Goal: Information Seeking & Learning: Learn about a topic

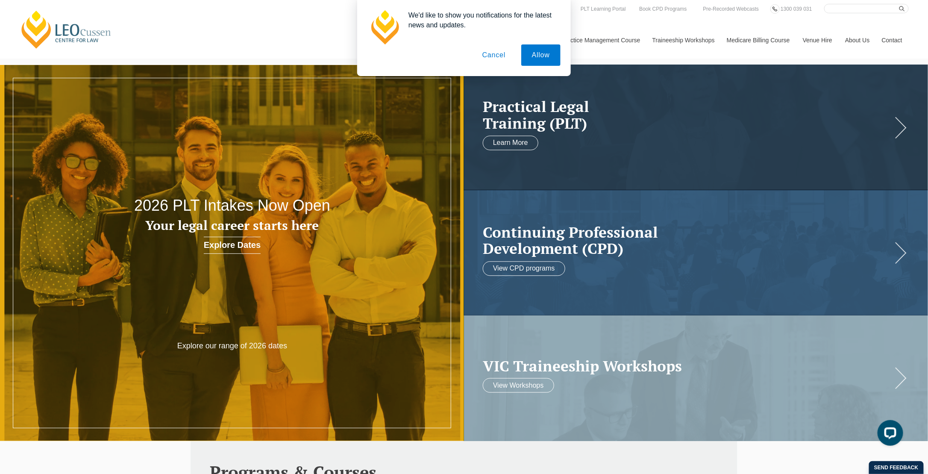
click at [491, 53] on button "Cancel" at bounding box center [494, 54] width 45 height 21
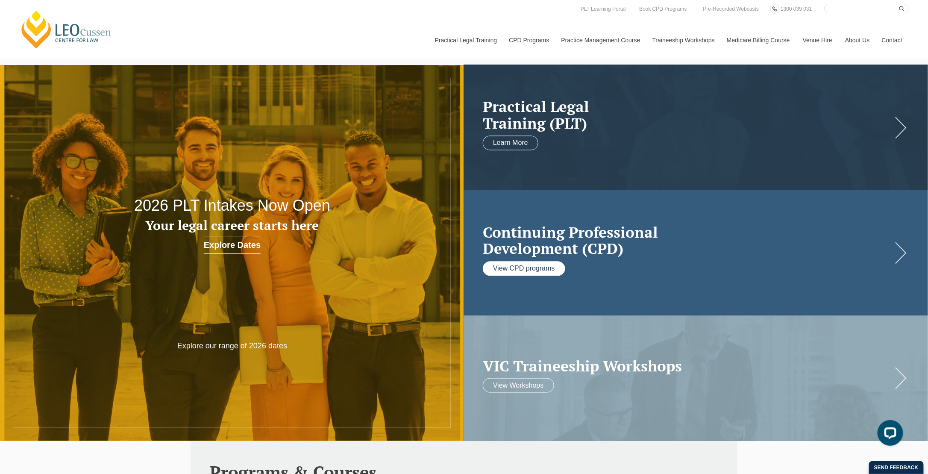
click at [540, 268] on link "View CPD programs" at bounding box center [524, 268] width 82 height 15
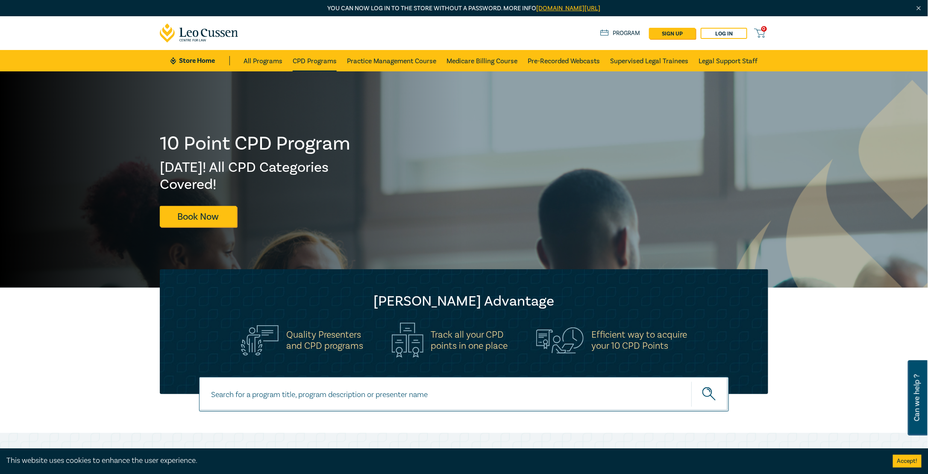
drag, startPoint x: 719, startPoint y: 28, endPoint x: 319, endPoint y: 66, distance: 401.9
click at [319, 66] on link "CPD Programs" at bounding box center [315, 60] width 44 height 21
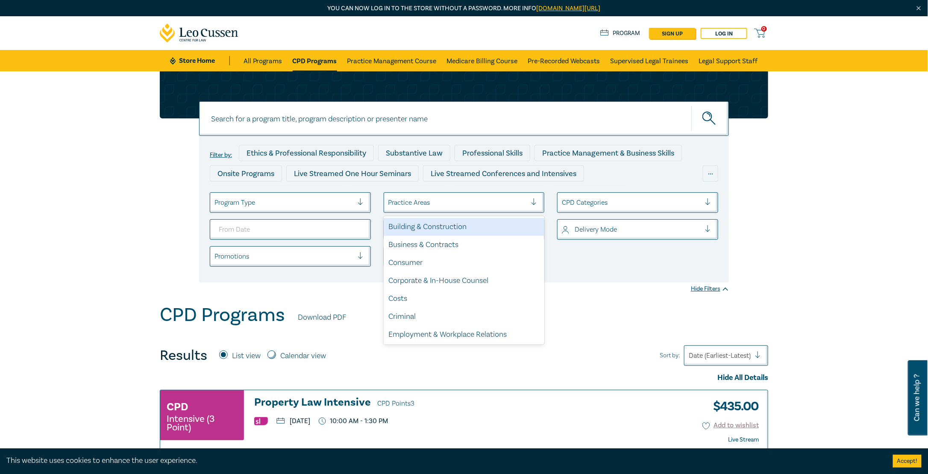
click at [475, 200] on div at bounding box center [458, 202] width 139 height 11
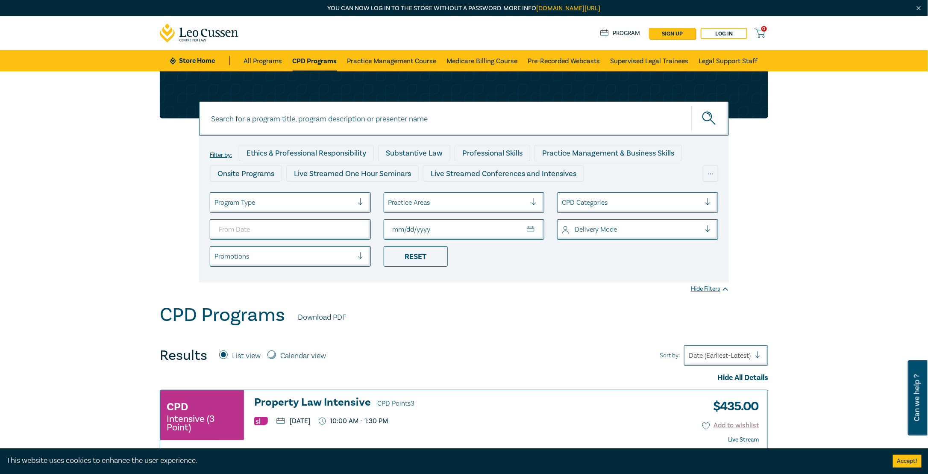
drag, startPoint x: 460, startPoint y: 227, endPoint x: 451, endPoint y: 229, distance: 8.6
drag, startPoint x: 344, startPoint y: 232, endPoint x: 351, endPoint y: 227, distance: 9.2
drag, startPoint x: 351, startPoint y: 227, endPoint x: 329, endPoint y: 232, distance: 22.8
click at [329, 232] on input "From Date" at bounding box center [290, 229] width 161 height 21
click at [359, 226] on input "From Date" at bounding box center [290, 229] width 161 height 21
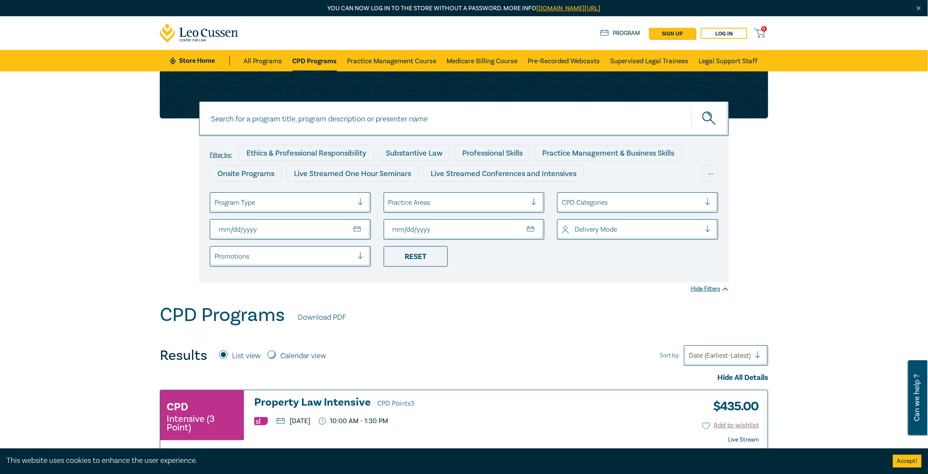
type input "[DATE]"
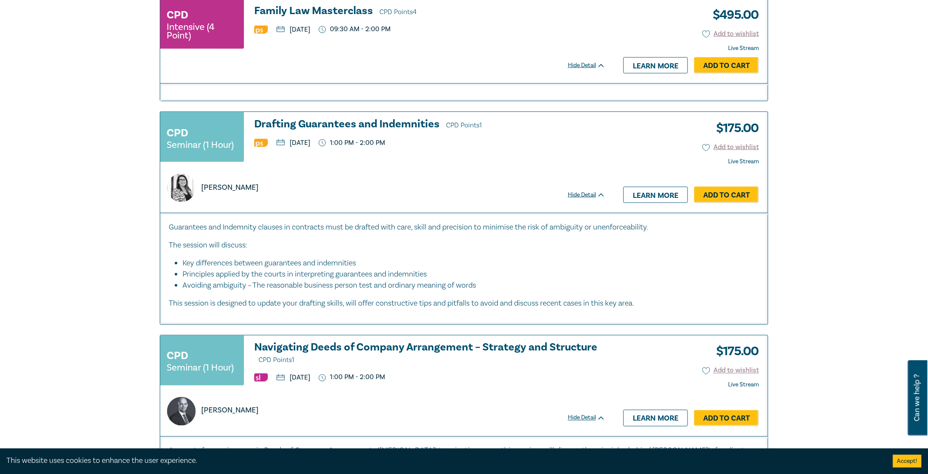
scroll to position [380, 0]
